Goal: Ask a question

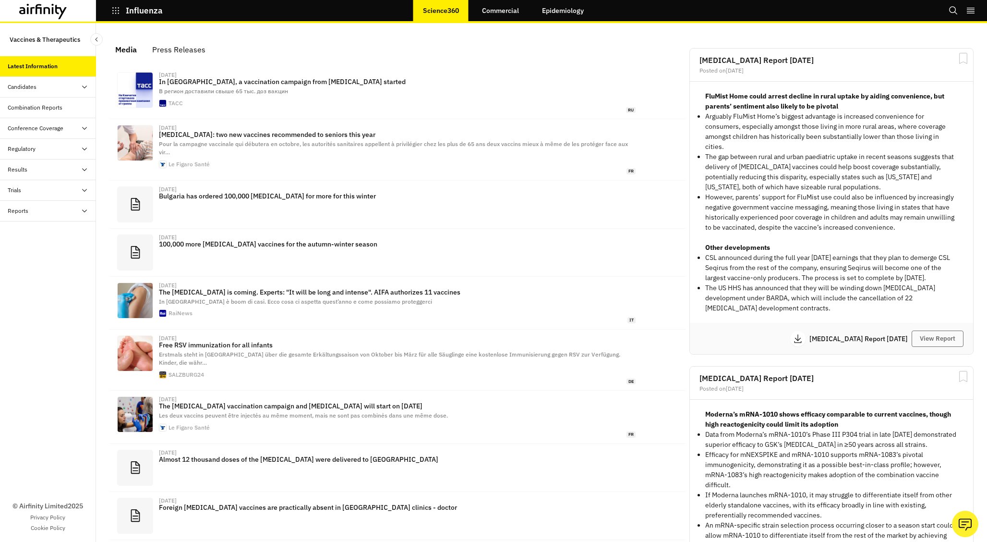
scroll to position [580, 288]
click at [966, 521] on icon "Ask our analysts" at bounding box center [966, 523] width 8 height 4
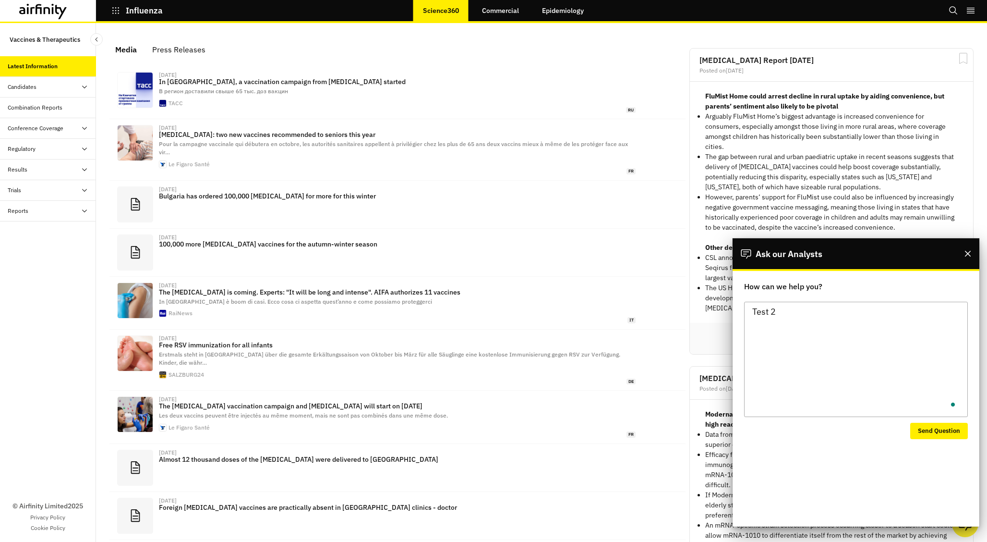
type textarea "Test 2"
click at [945, 430] on button "Send Question" at bounding box center [939, 431] width 58 height 16
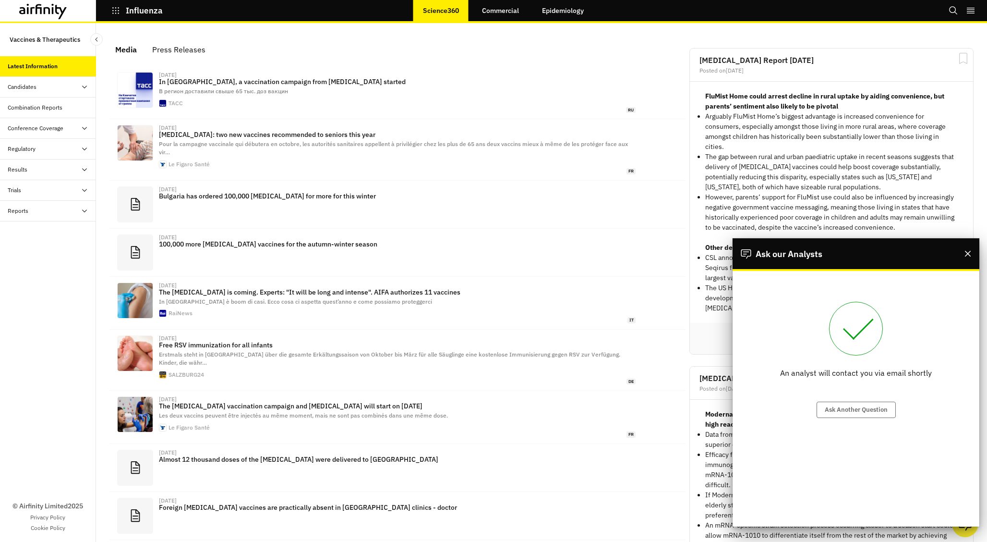
click at [594, 52] on div "Media Press Releases" at bounding box center [398, 49] width 580 height 22
click at [48, 85] on div "Candidates" at bounding box center [52, 87] width 88 height 9
click at [58, 170] on div "Conference Coverage" at bounding box center [36, 169] width 56 height 9
click at [43, 271] on div "Trials" at bounding box center [52, 272] width 88 height 9
click at [44, 293] on div "All Data" at bounding box center [55, 293] width 81 height 9
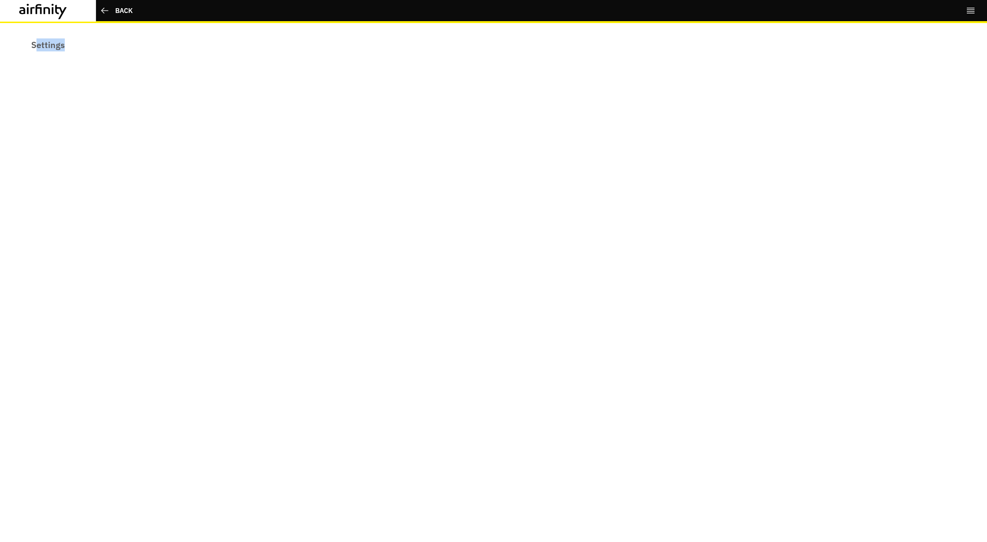
drag, startPoint x: 35, startPoint y: 41, endPoint x: 173, endPoint y: 100, distance: 150.4
click at [173, 100] on div "Settings" at bounding box center [493, 282] width 987 height 519
click at [173, 100] on div at bounding box center [541, 282] width 891 height 519
click at [119, 12] on div "Back" at bounding box center [123, 11] width 17 height 10
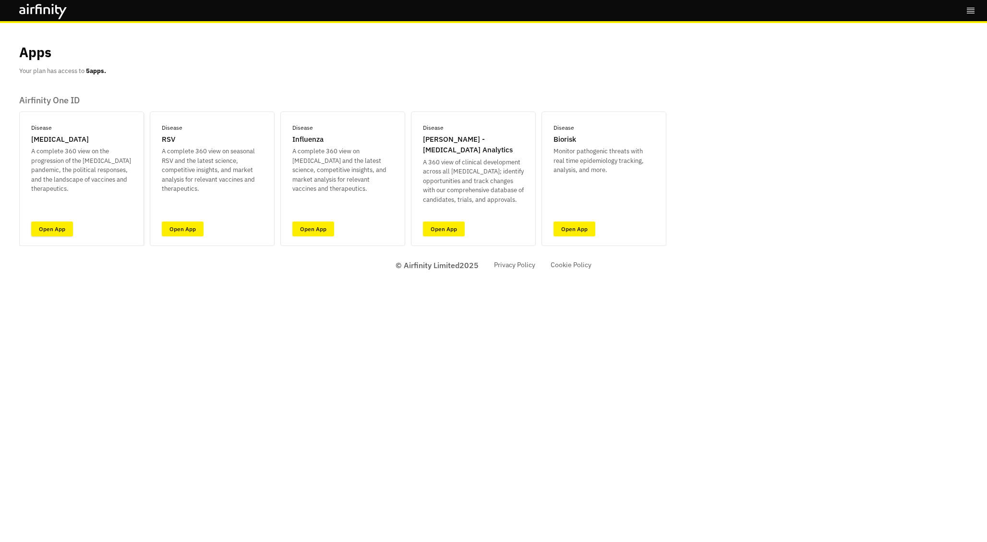
click at [54, 229] on link "Open App" at bounding box center [52, 228] width 42 height 15
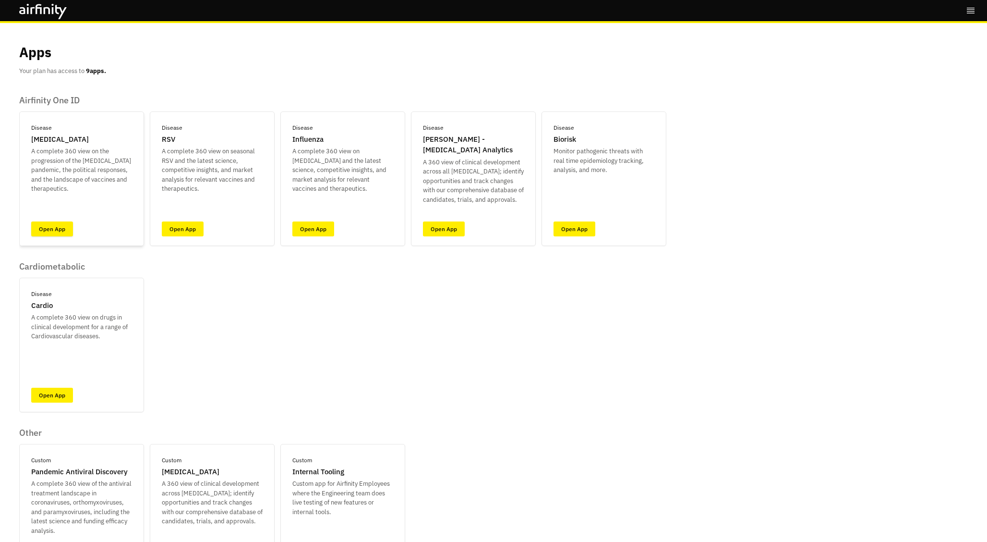
click at [43, 229] on link "Open App" at bounding box center [52, 228] width 42 height 15
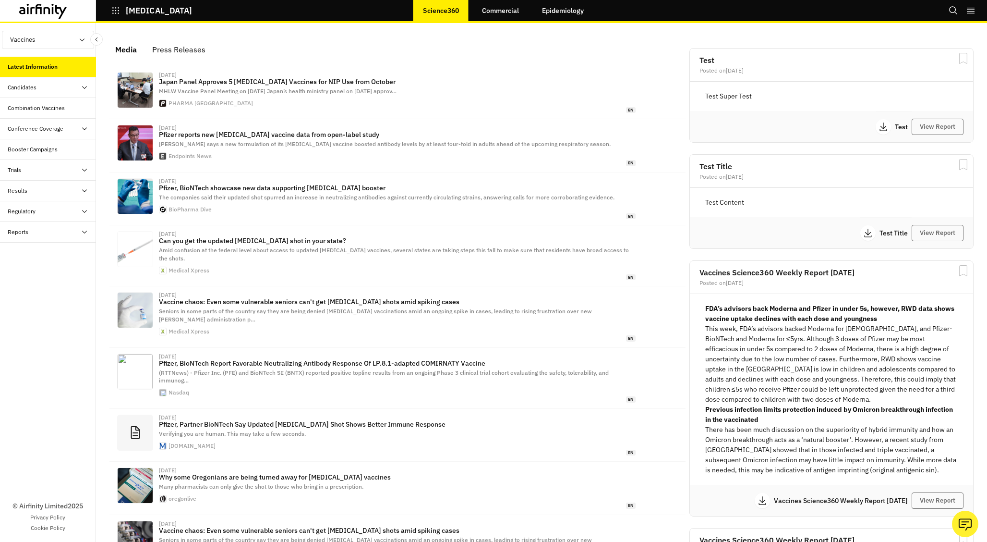
scroll to position [599, 288]
click at [61, 129] on div "Conference Coverage" at bounding box center [36, 128] width 56 height 9
click at [60, 210] on div "Trials" at bounding box center [52, 211] width 88 height 9
click at [53, 233] on div "Table" at bounding box center [55, 232] width 81 height 9
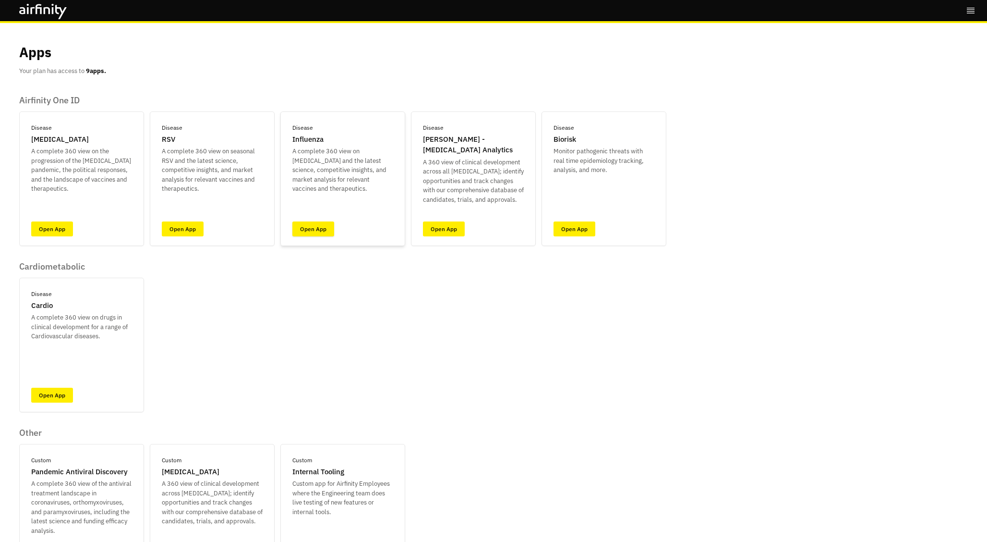
click at [329, 227] on link "Open App" at bounding box center [313, 228] width 42 height 15
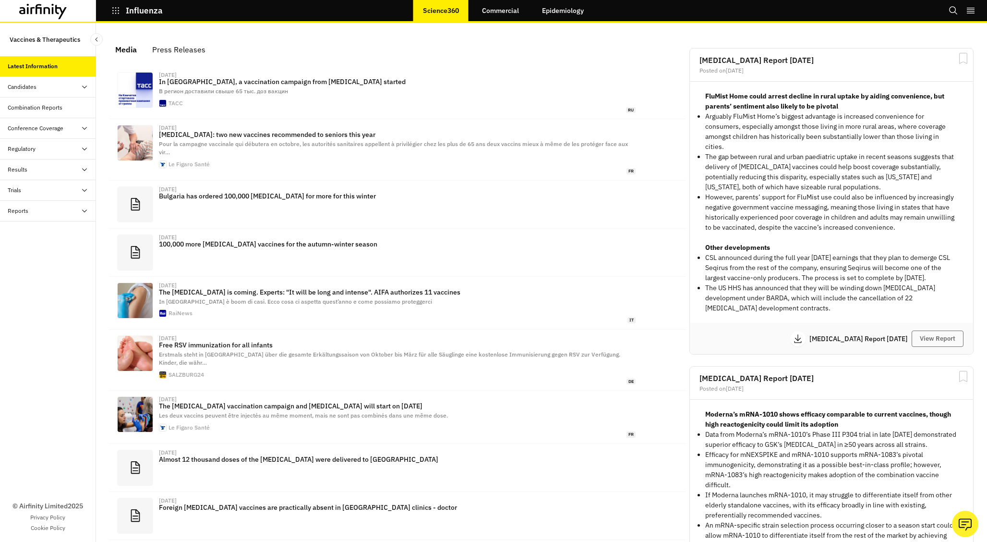
scroll to position [580, 288]
click at [952, 8] on icon "Search" at bounding box center [954, 11] width 10 height 10
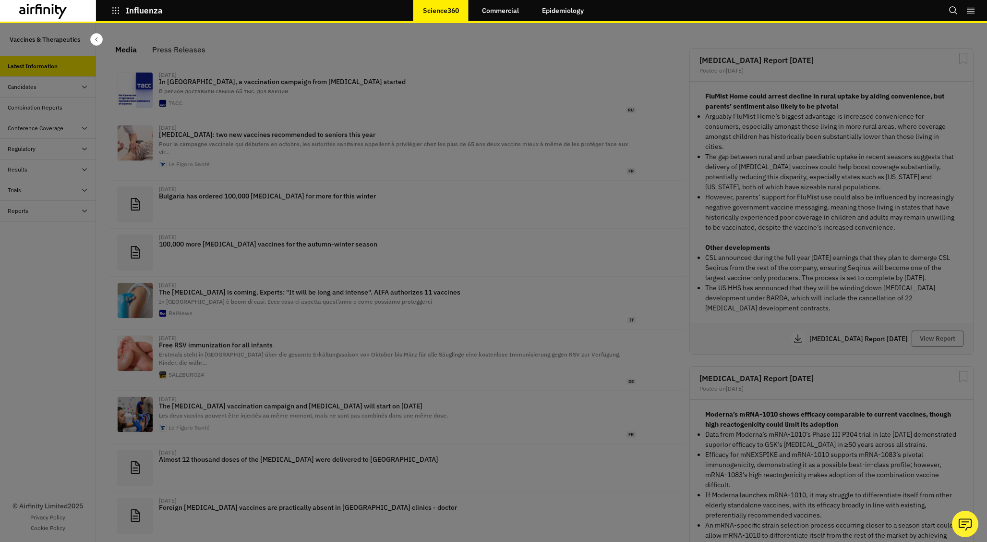
scroll to position [0, 0]
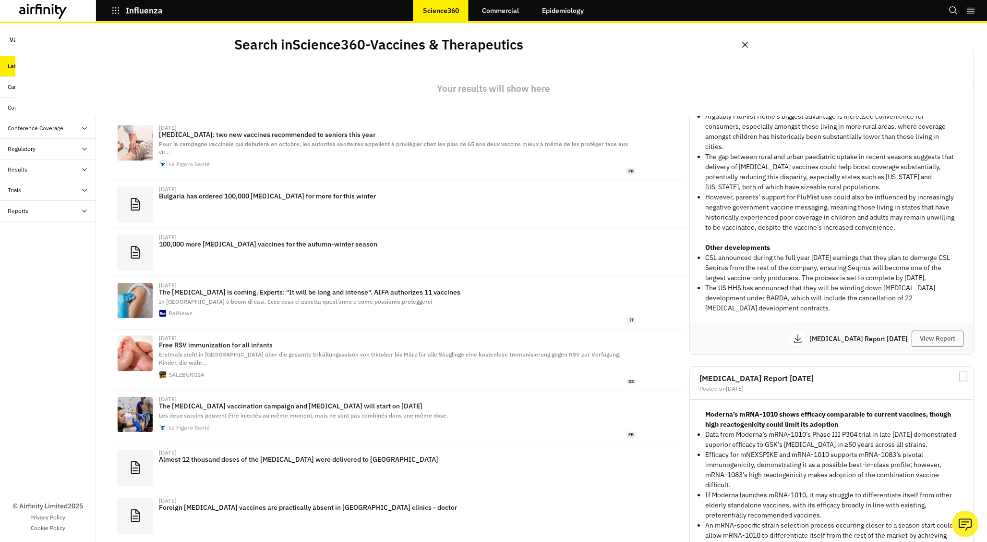
scroll to position [580, 288]
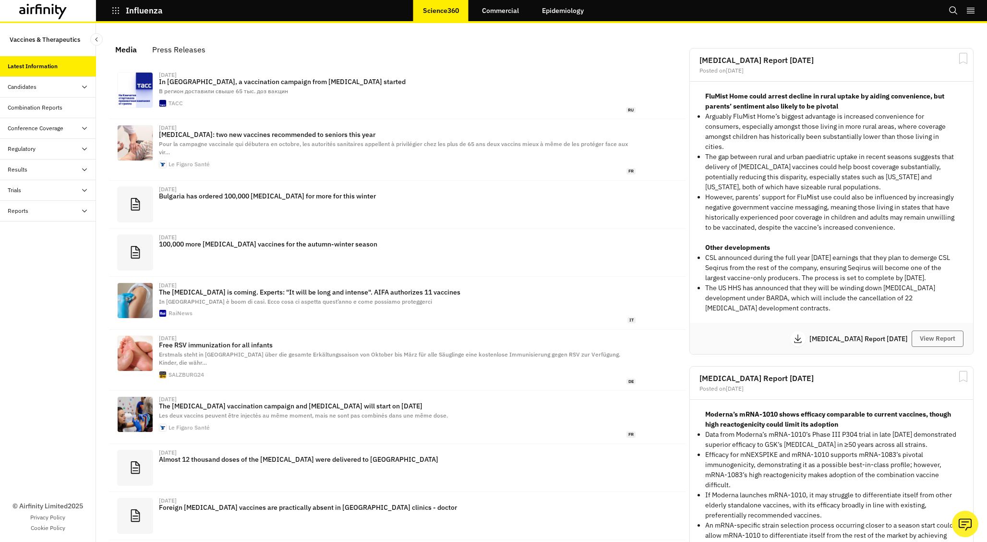
click at [44, 88] on div "Candidates" at bounding box center [52, 87] width 88 height 9
click at [41, 106] on div "Dashboard" at bounding box center [29, 107] width 28 height 9
